Goal: Transaction & Acquisition: Subscribe to service/newsletter

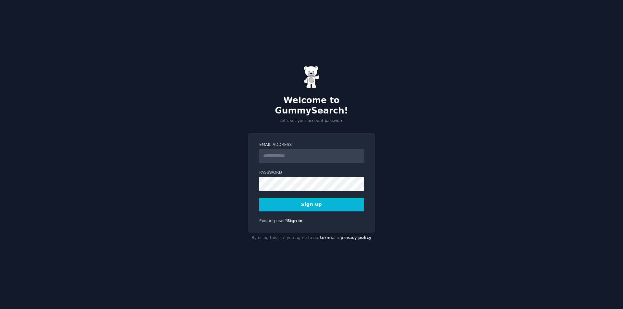
click at [325, 152] on input "Email Address" at bounding box center [311, 156] width 105 height 14
paste input "**********"
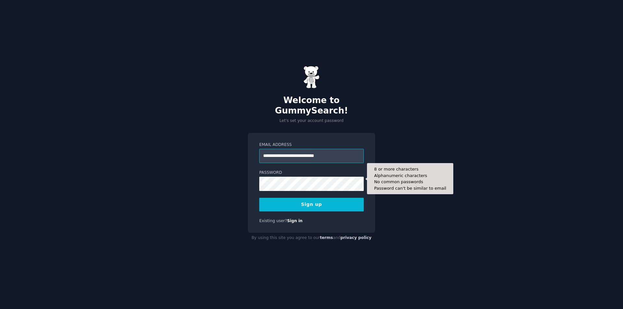
type input "**********"
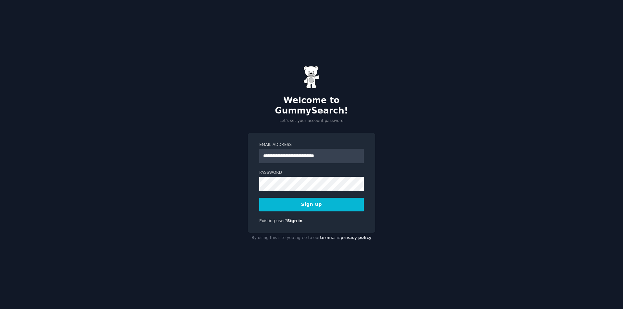
click at [314, 201] on button "Sign up" at bounding box center [311, 205] width 105 height 14
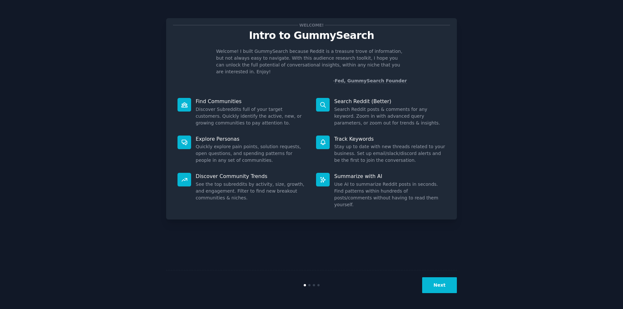
click at [549, 33] on div "Welcome! Intro to GummySearch Welcome! I built GummySearch because Reddit is a …" at bounding box center [311, 154] width 605 height 291
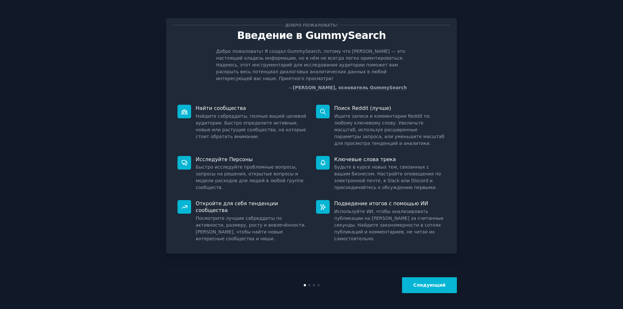
click at [510, 104] on div "Добро пожаловать! Введение в GummySearch Добро пожаловать! Я создал GummySearch…" at bounding box center [311, 154] width 605 height 291
drag, startPoint x: 231, startPoint y: 114, endPoint x: 246, endPoint y: 119, distance: 16.2
click at [244, 118] on font "Найдите сабреддиты, полные вашей целевой аудитории. Быстро определите активные,…" at bounding box center [251, 127] width 111 height 26
click at [246, 119] on font "Найдите сабреддиты, полные вашей целевой аудитории. Быстро определите активные,…" at bounding box center [251, 127] width 111 height 26
click at [442, 288] on font "Следующий" at bounding box center [430, 285] width 32 height 5
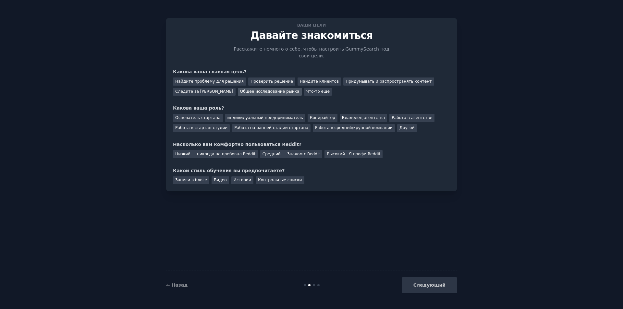
click at [267, 89] on font "Общее исследование рынка" at bounding box center [269, 91] width 59 height 5
click at [213, 79] on font "Найдите проблему для решения" at bounding box center [209, 81] width 69 height 5
click at [207, 116] on font "Основатель стартапа" at bounding box center [197, 118] width 45 height 5
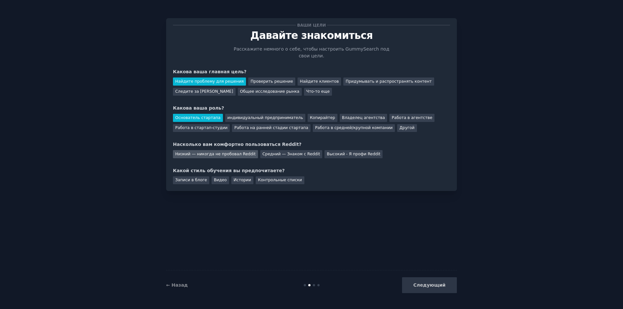
click at [233, 152] on font "Низкий — никогда не пробовал Reddit" at bounding box center [215, 154] width 81 height 5
click at [216, 178] on font "Видео" at bounding box center [220, 180] width 13 height 5
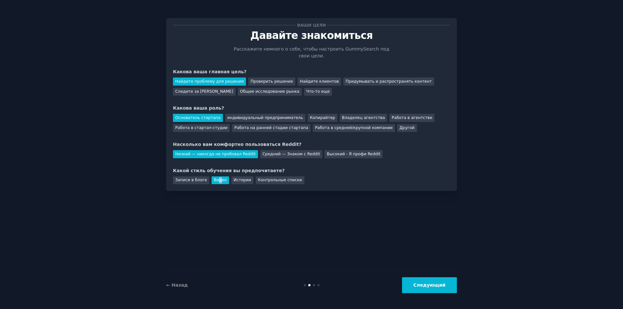
click at [447, 292] on button "Следующий" at bounding box center [429, 286] width 55 height 16
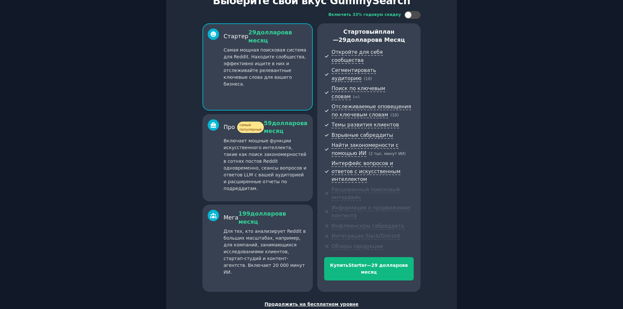
scroll to position [41, 0]
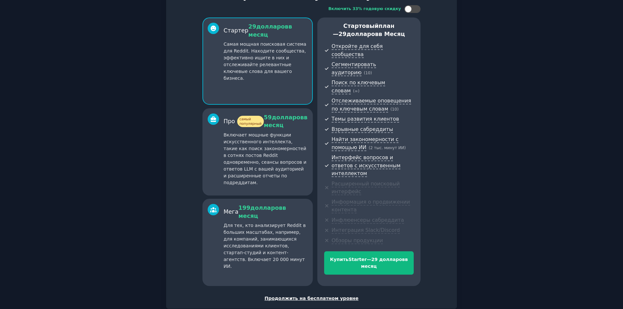
click at [318, 296] on font "Продолжить на бесплатном уровне" at bounding box center [312, 298] width 94 height 5
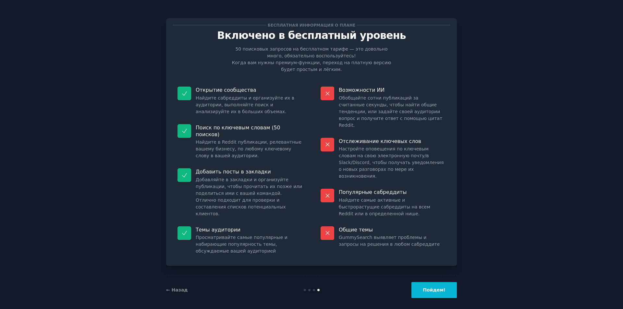
click at [427, 285] on button "Пойдем!" at bounding box center [434, 290] width 45 height 16
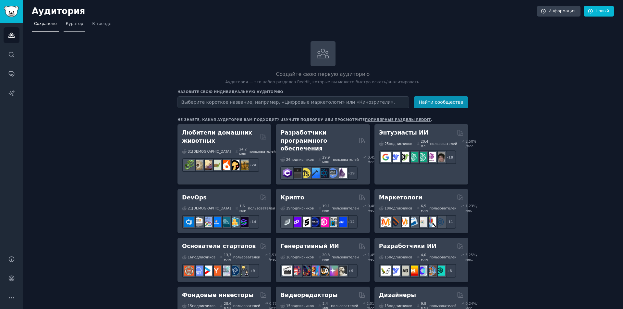
click at [70, 27] on span "Куратор" at bounding box center [75, 24] width 18 height 6
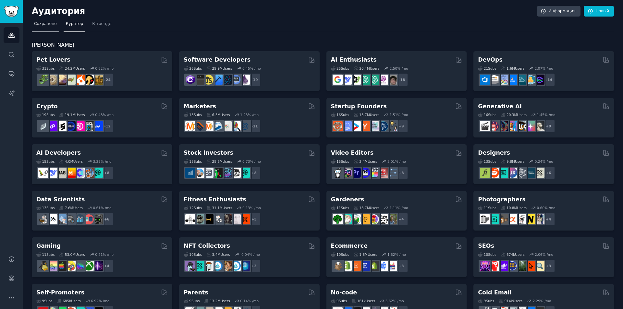
click at [49, 30] on link "Сохранено" at bounding box center [45, 25] width 27 height 13
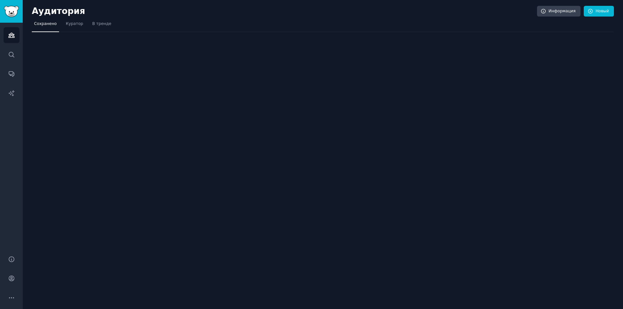
click at [14, 12] on img "Боковая панель" at bounding box center [11, 11] width 15 height 11
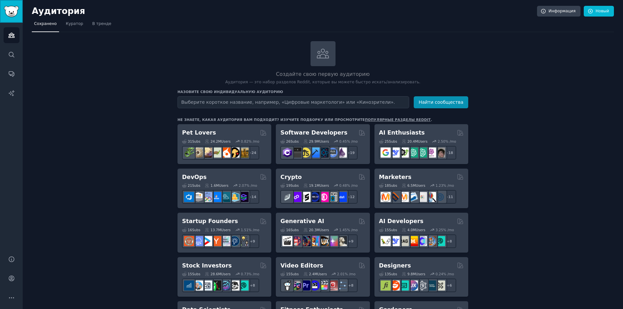
click at [14, 12] on img "Боковая панель" at bounding box center [11, 11] width 15 height 11
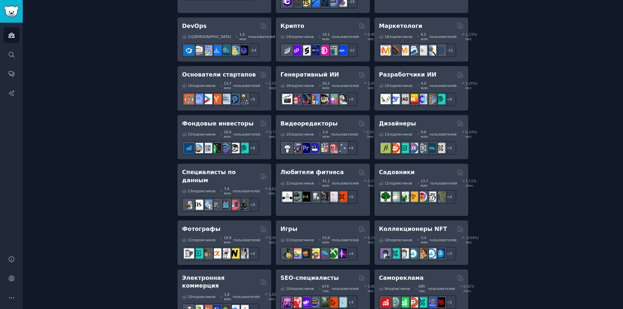
scroll to position [162, 0]
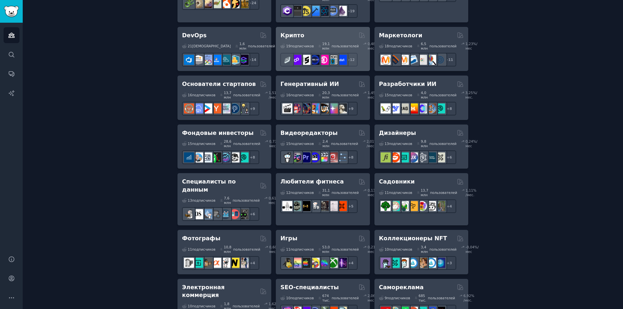
click at [320, 40] on div "Крипто" at bounding box center [323, 35] width 85 height 8
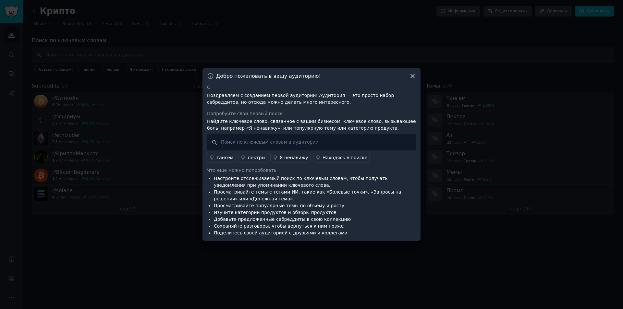
click at [414, 77] on icon at bounding box center [412, 76] width 7 height 7
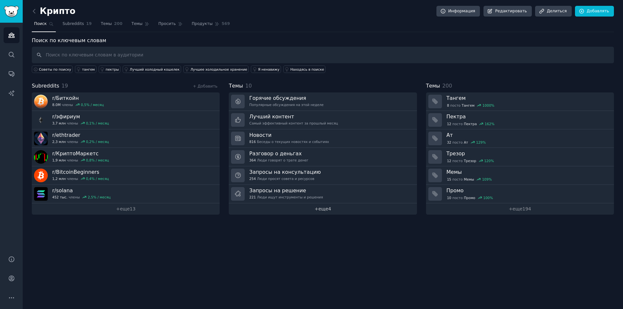
click at [329, 211] on font "4" at bounding box center [330, 209] width 3 height 5
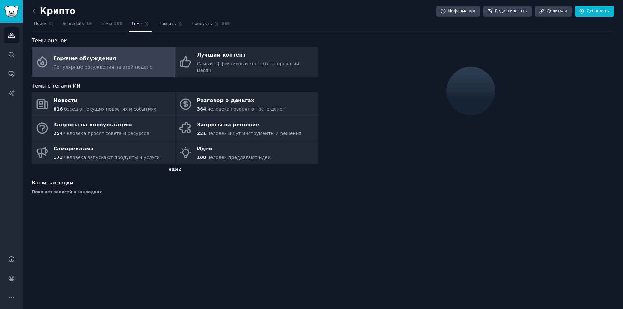
click at [172, 167] on font "еще" at bounding box center [174, 169] width 10 height 5
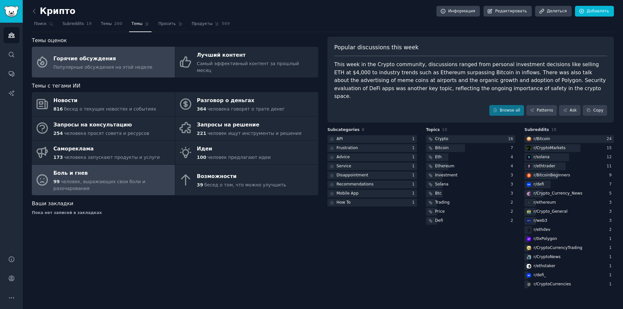
click at [105, 168] on div "Боль и гнев" at bounding box center [113, 173] width 118 height 10
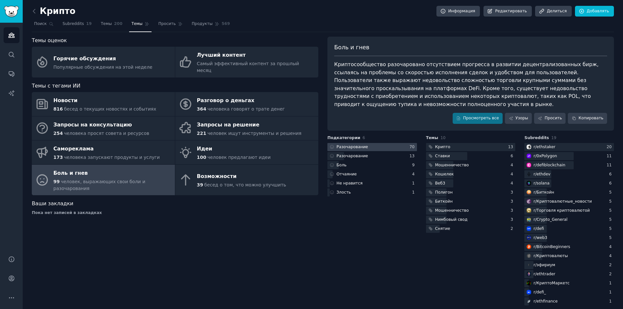
click at [351, 145] on font "Разочарование" at bounding box center [352, 147] width 31 height 5
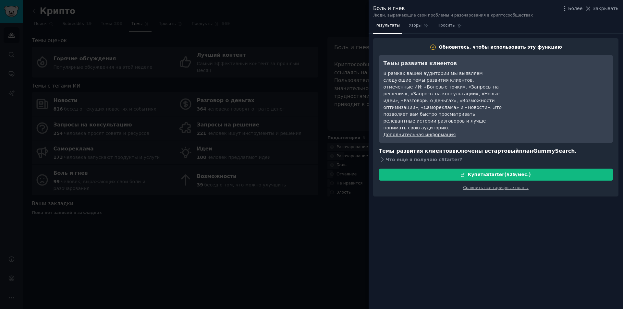
click at [331, 207] on div at bounding box center [311, 154] width 623 height 309
